Goal: Check status

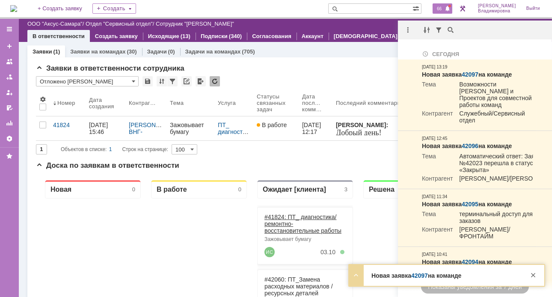
scroll to position [15, 0]
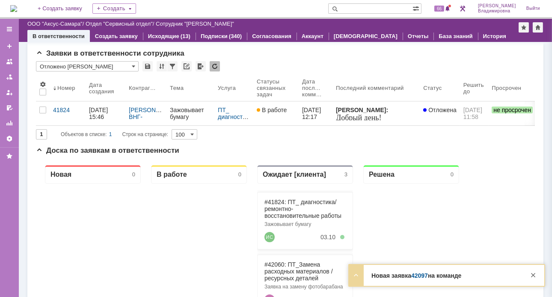
click at [420, 277] on link "42097" at bounding box center [419, 275] width 17 height 7
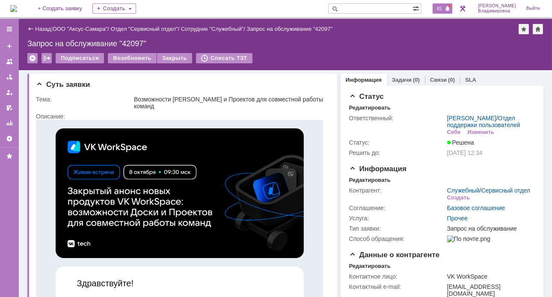
click at [444, 7] on span "65" at bounding box center [439, 9] width 10 height 6
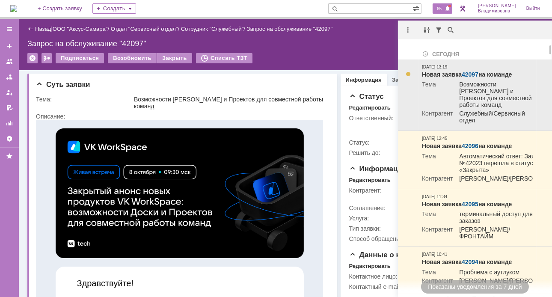
click at [473, 72] on link "42097" at bounding box center [470, 74] width 17 height 7
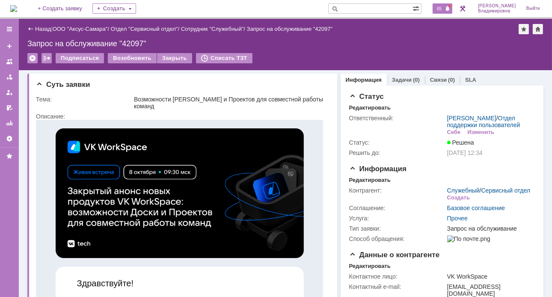
click at [444, 6] on span "65" at bounding box center [439, 9] width 10 height 6
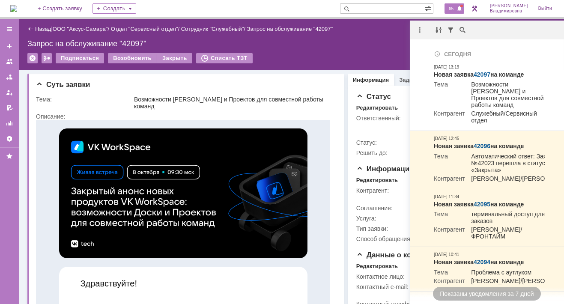
click at [308, 51] on div "Назад | ООО "Аксус-Самара" / Отдел "Сервисный отдел" / Сотрудник "Служебный" / …" at bounding box center [291, 44] width 545 height 51
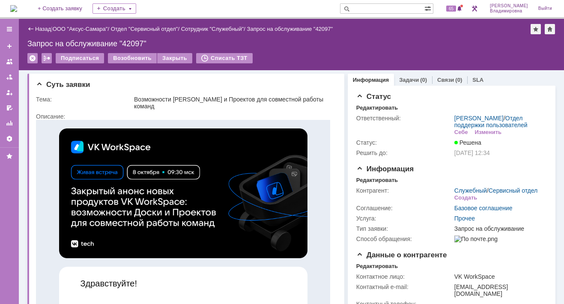
click at [267, 54] on div "Подписаться Возобновить Закрыть Списать ТЗТ" at bounding box center [291, 62] width 528 height 18
